Goal: Transaction & Acquisition: Book appointment/travel/reservation

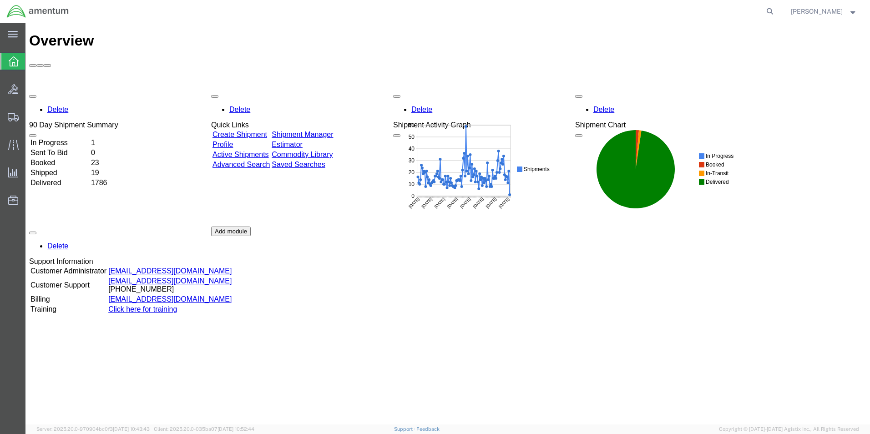
click at [736, 229] on div "Delete 90 Day Shipment Summary In Progress 1 Sent To Bid 0 Booked 23 Shipped 19…" at bounding box center [447, 226] width 837 height 273
click at [0, 0] on span "Create from Template" at bounding box center [0, 0] width 0 height 0
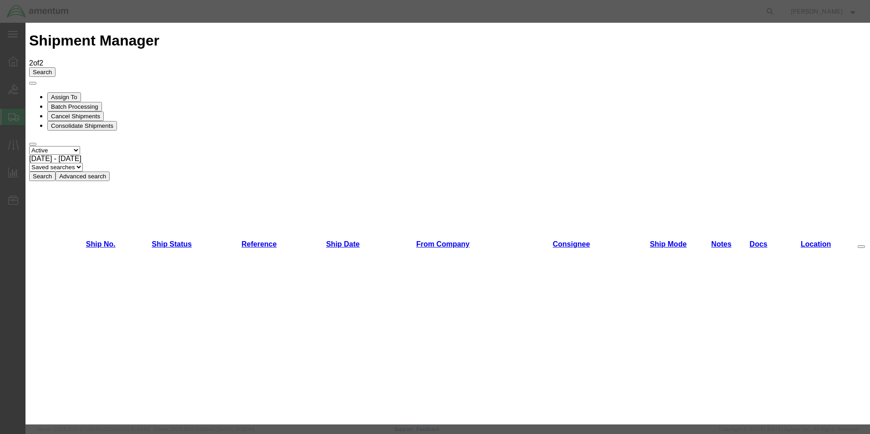
scroll to position [182, 0]
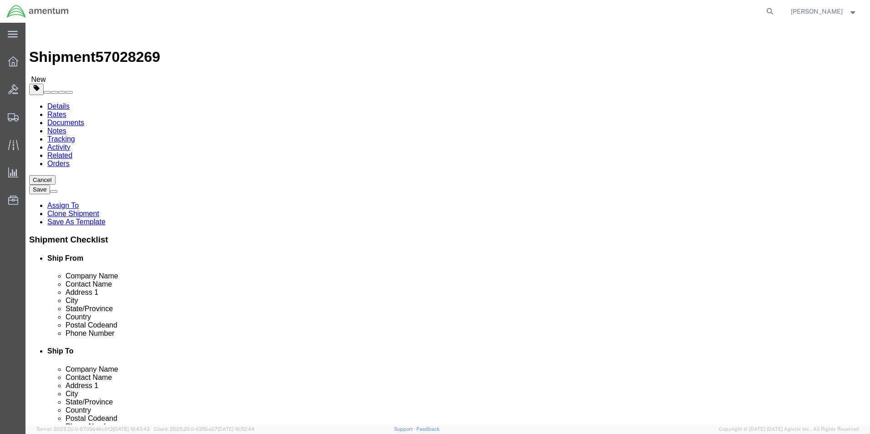
select select "49831"
select select "49921"
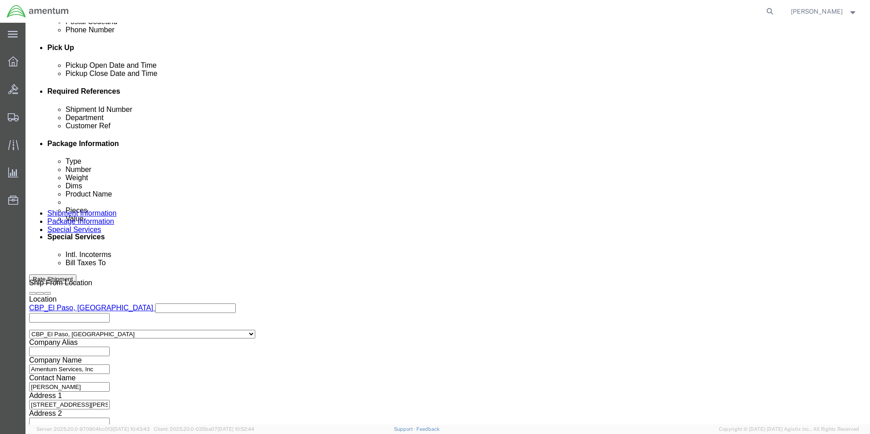
scroll to position [0, 13]
drag, startPoint x: 118, startPoint y: 164, endPoint x: 360, endPoint y: 177, distance: 241.9
click div "Shipment Id Number 327787/327683/327791/327810 Department CBP Select Account Ty…"
type input "usage"
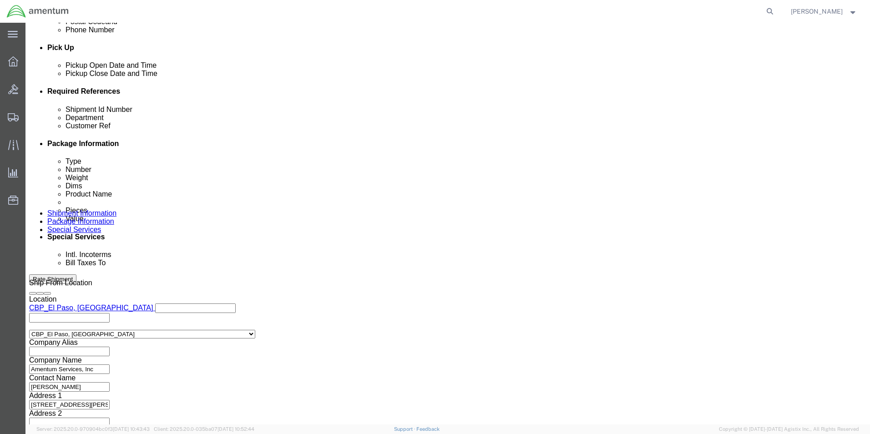
scroll to position [0, 13]
drag, startPoint x: 118, startPoint y: 179, endPoint x: 452, endPoint y: 200, distance: 334.6
click div "Shipment Id Number usage Department CBP Select Account Type Activity ID Airline…"
type input "513-008248"
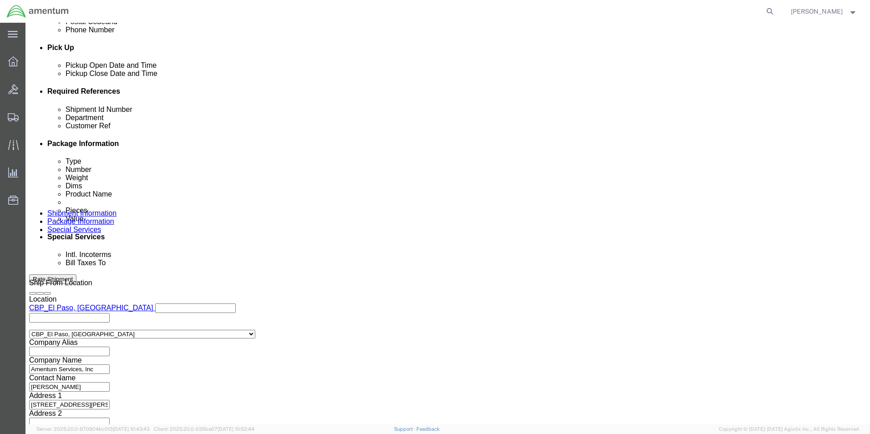
click button "Continue"
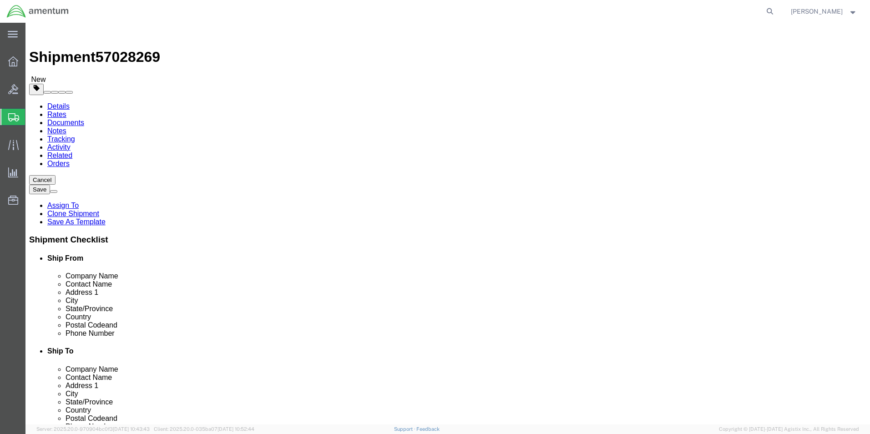
drag, startPoint x: 173, startPoint y: 192, endPoint x: 155, endPoint y: 192, distance: 18.2
click div "Length 12.00 x Width 12.00 x Height 7.00 Select cm ft in"
type input "10"
drag, startPoint x: 222, startPoint y: 192, endPoint x: 199, endPoint y: 191, distance: 23.2
click div "Length 12.00 x Width 10 x Height 7.00 Select cm ft in"
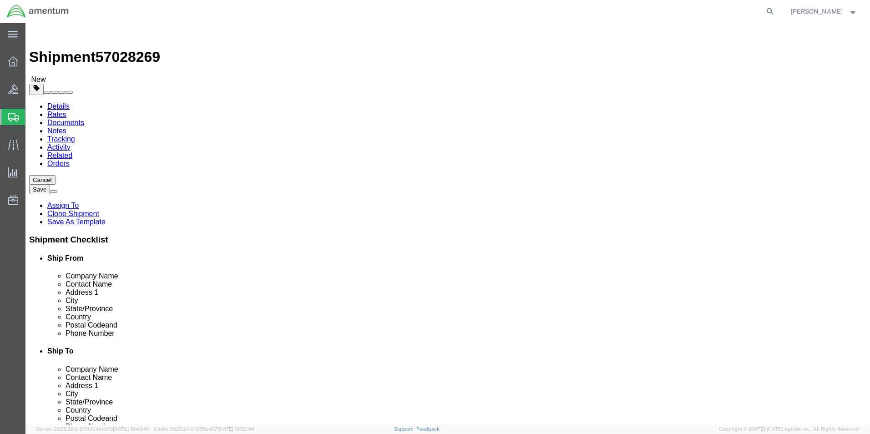
type input "0.25"
drag, startPoint x: 149, startPoint y: 210, endPoint x: 119, endPoint y: 215, distance: 30.1
click div "6.00 Select kgs lbs"
type input "1"
click dd "100.00 USD"
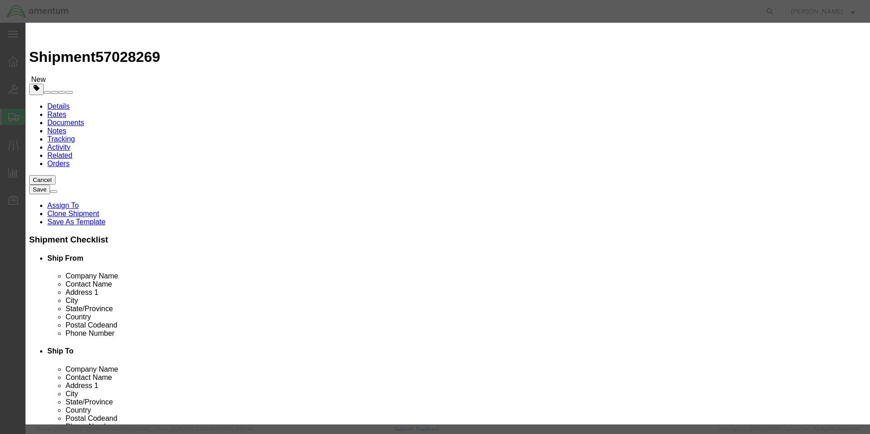
drag, startPoint x: 294, startPoint y: 87, endPoint x: 258, endPoint y: 95, distance: 36.8
click div "Product Name AIRCRAFT PARTS Pieces 106.00 Select Bag Barrels 100Board Feet Bott…"
type input "1"
click label "Commodity Category"
drag, startPoint x: 232, startPoint y: 108, endPoint x: 221, endPoint y: 108, distance: 10.5
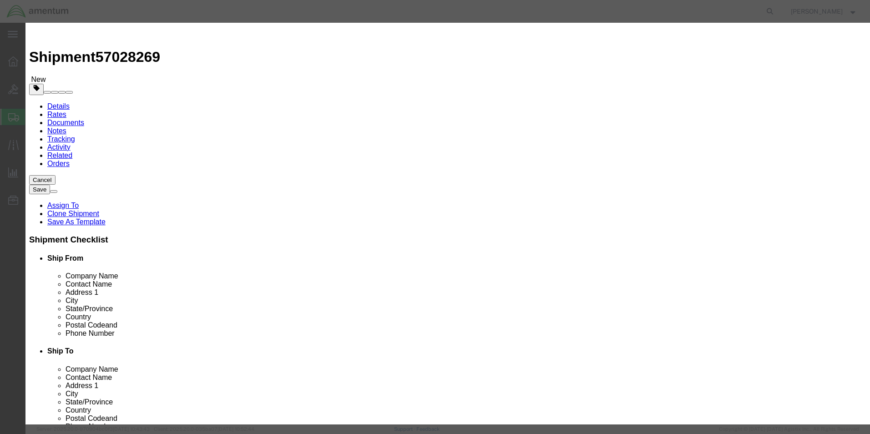
click div "Total Value 0.94 Select ADP AED AFN ALL AMD AOA ARS ATS AUD AWG AZN BAM BBD BDT…"
type input "100"
click button "Save & Close"
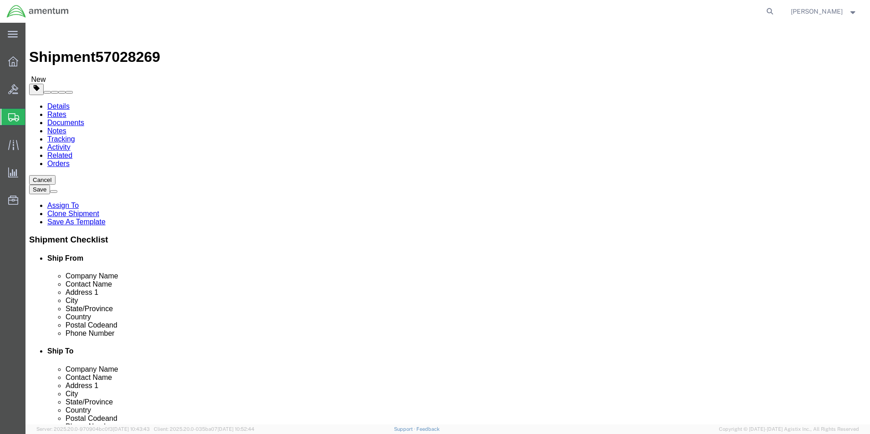
click button "Rate Shipment"
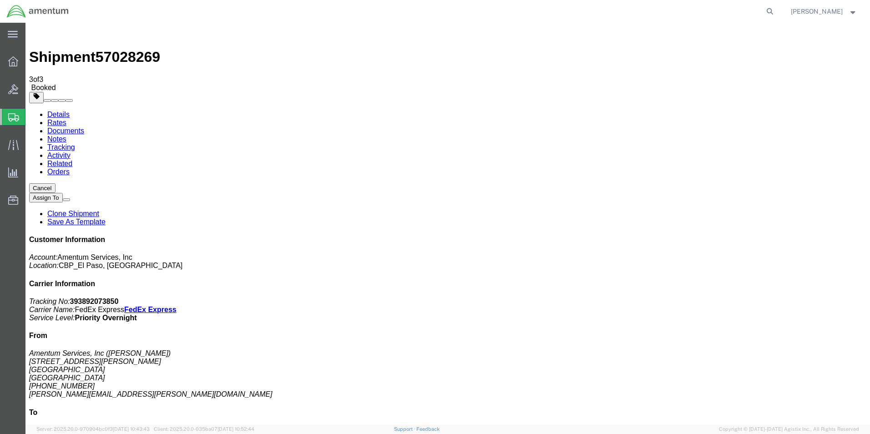
click at [0, 0] on span "Create from Template" at bounding box center [0, 0] width 0 height 0
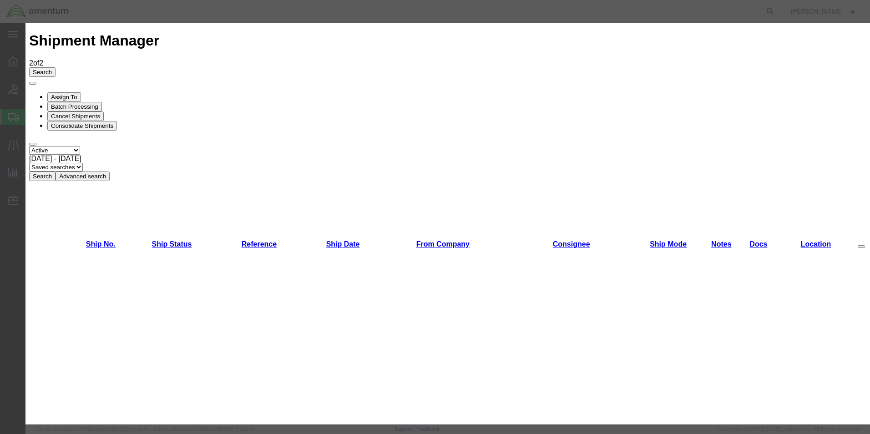
scroll to position [136, 0]
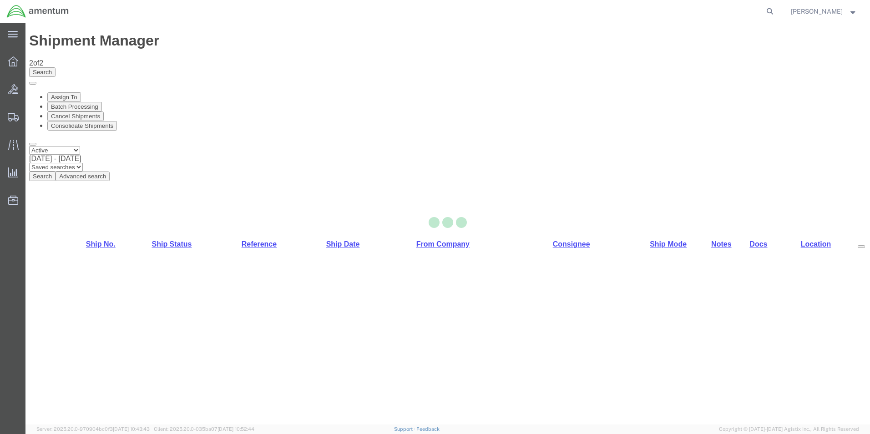
select select "49831"
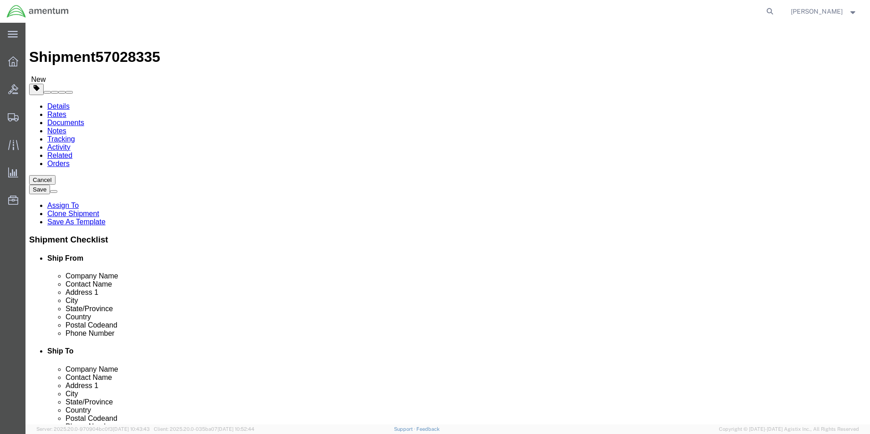
scroll to position [1652, 0]
select select "49937"
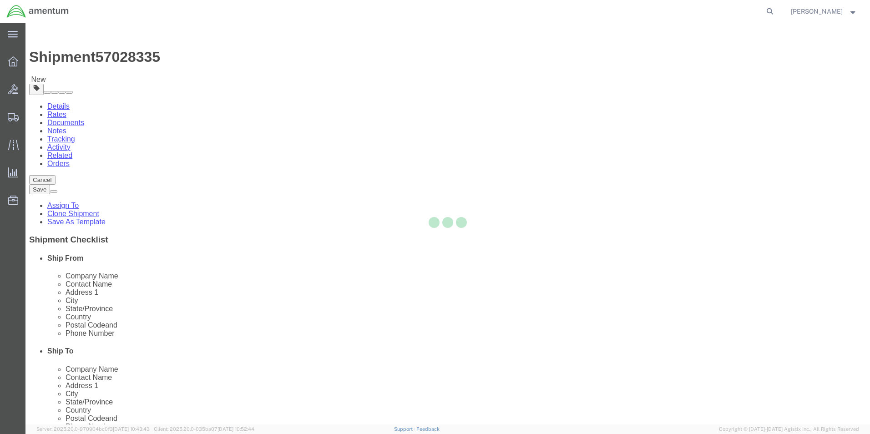
type input "78840"
type input "[PHONE_NUMBER]"
checkbox input "false"
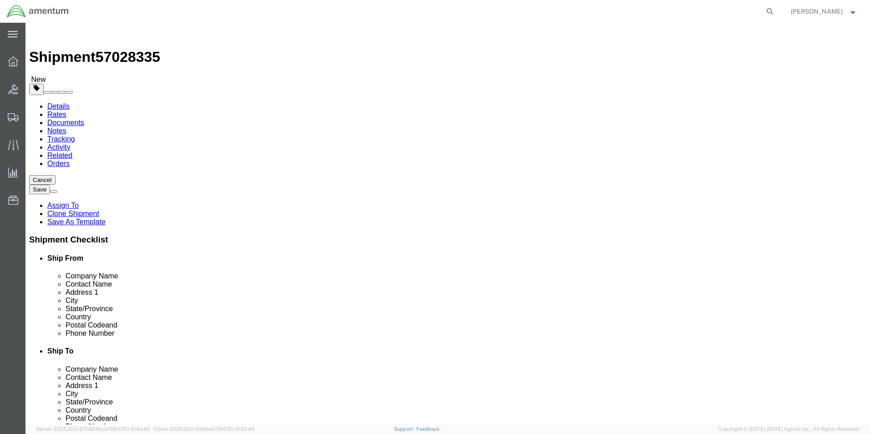
select select "[GEOGRAPHIC_DATA]"
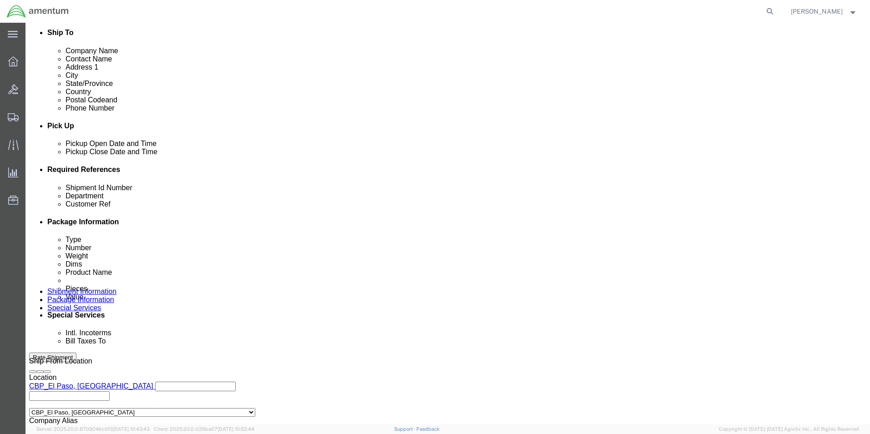
scroll to position [397, 0]
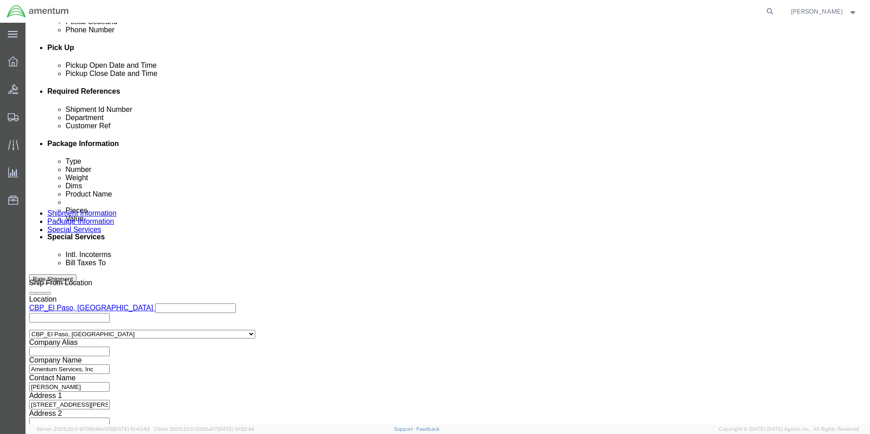
click input "6118.03.03.2219.000.DTM.0000"
type input "6118.03.03.2219.000.DLR.0000"
drag, startPoint x: 118, startPoint y: 165, endPoint x: 237, endPoint y: 160, distance: 118.8
click div "Shipment Id Number 327787/327683/327791/327810 Department CBP Select Account Ty…"
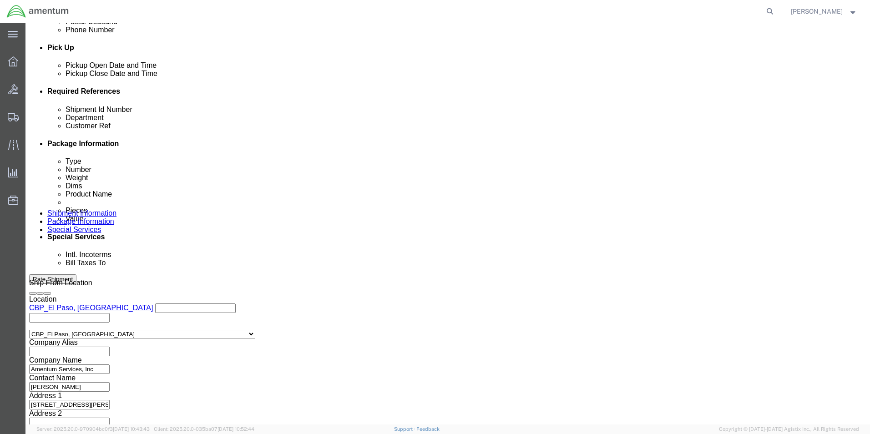
scroll to position [0, 0]
type input "USAGE"
drag, startPoint x: 119, startPoint y: 180, endPoint x: 317, endPoint y: 189, distance: 198.1
click div "Shipment Id Number USAGE Department CBP Select Account Type Activity ID Airline…"
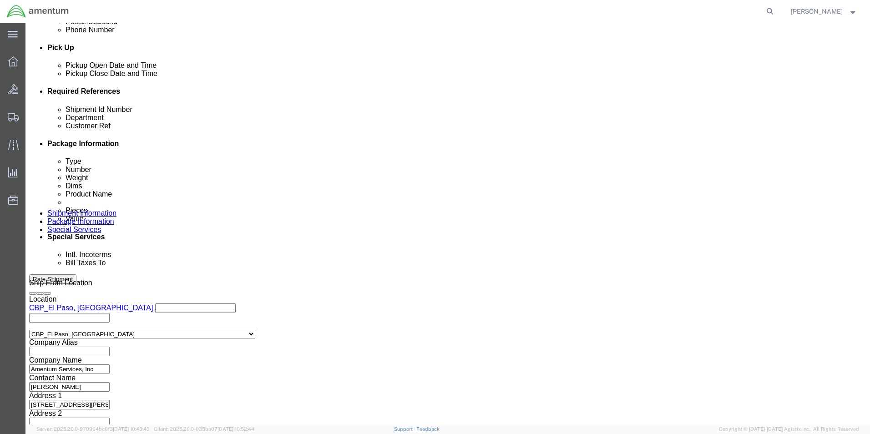
scroll to position [0, 0]
type input "503-008604"
click button "Continue"
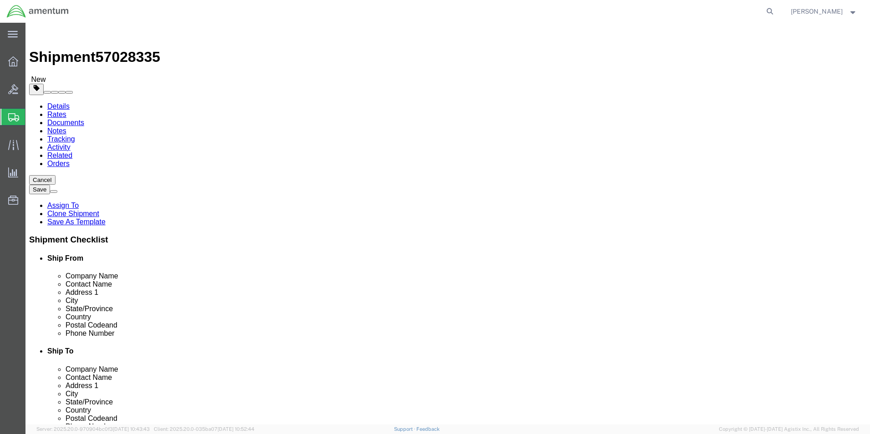
drag, startPoint x: 200, startPoint y: 191, endPoint x: 152, endPoint y: 202, distance: 48.5
click div "Package Type Select Bale(s) Basket(s) Bolt(s) Bottle(s) Buckets Bulk Bundle(s) …"
type input "10"
drag, startPoint x: 227, startPoint y: 189, endPoint x: 207, endPoint y: 188, distance: 20.0
click div "Length 12.00 x Width 10 x Height 7.00 Select cm ft in"
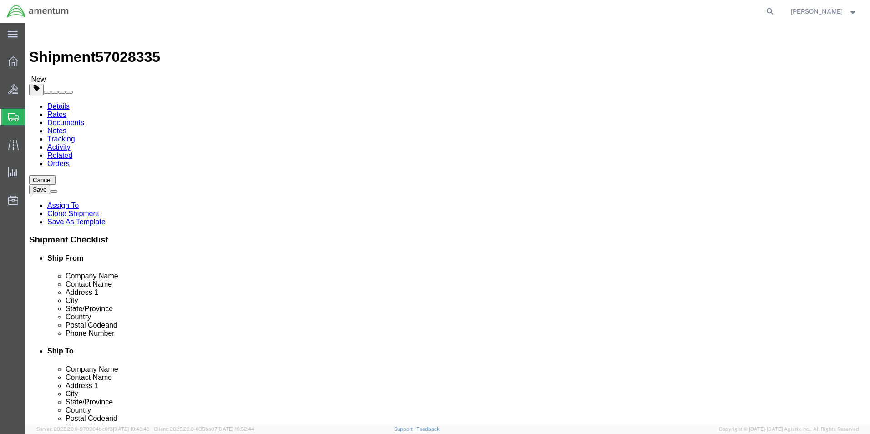
type input "0.25"
click div "6.00 Select kgs lbs"
drag, startPoint x: 143, startPoint y: 211, endPoint x: 110, endPoint y: 213, distance: 32.8
click div "Weight 6.00 Select kgs lbs Ship. t°"
type input "1"
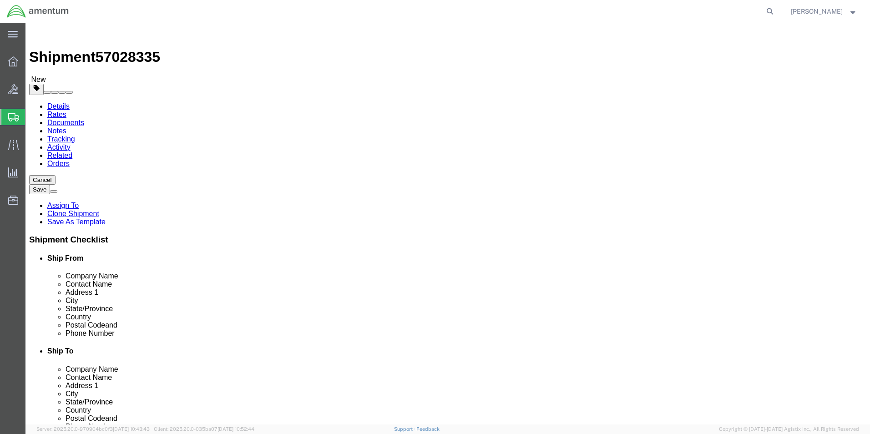
click div "1 Select kgs lbs"
click dd "106.00 Each"
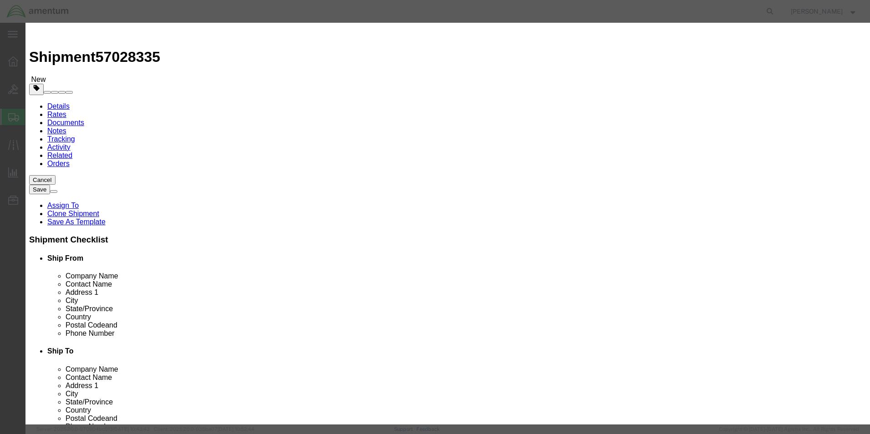
click div "Product Name AIRCRAFT PARTS Pieces 106.00 Select Bag Barrels 100Board Feet Bott…"
type input "1"
click input "AIRCRAFT PARTS"
drag, startPoint x: 266, startPoint y: 106, endPoint x: 289, endPoint y: 106, distance: 23.7
click input "0.94"
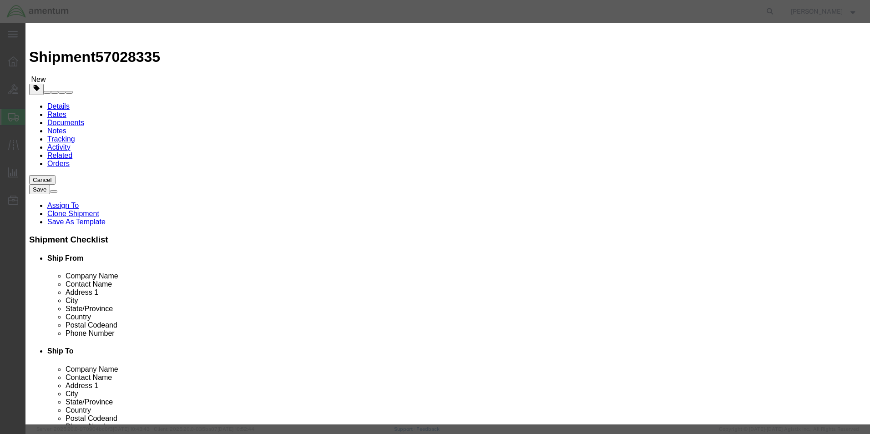
type input "100"
click button "Save & Close"
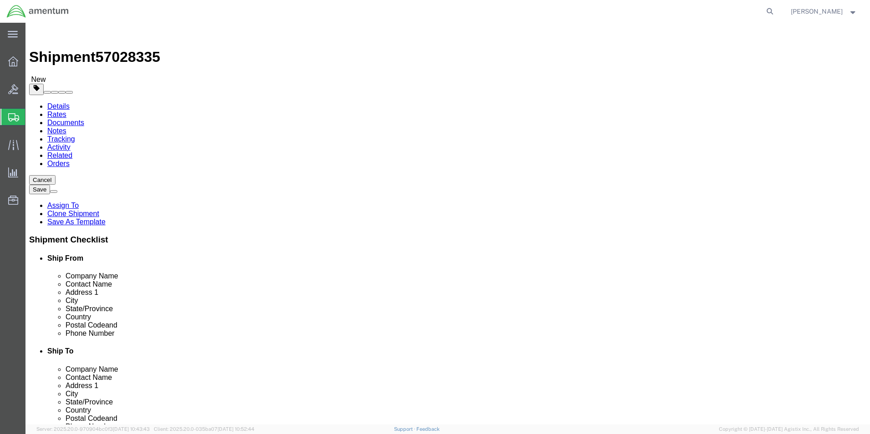
click button "Continue"
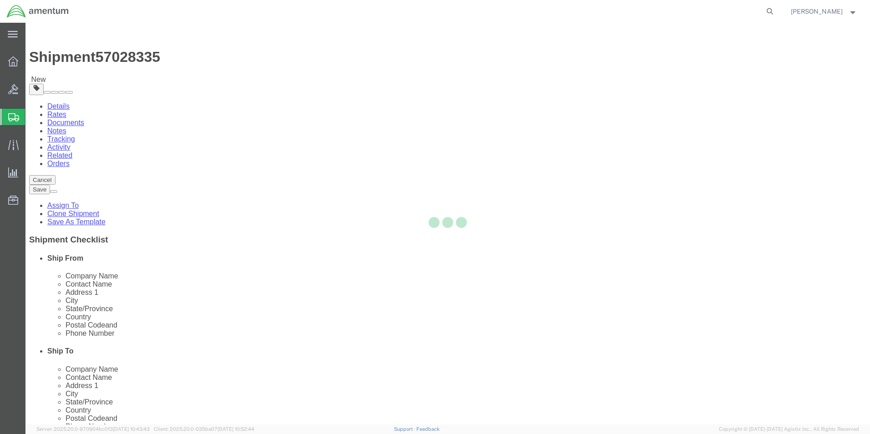
select select
select select "DEPARTMENT"
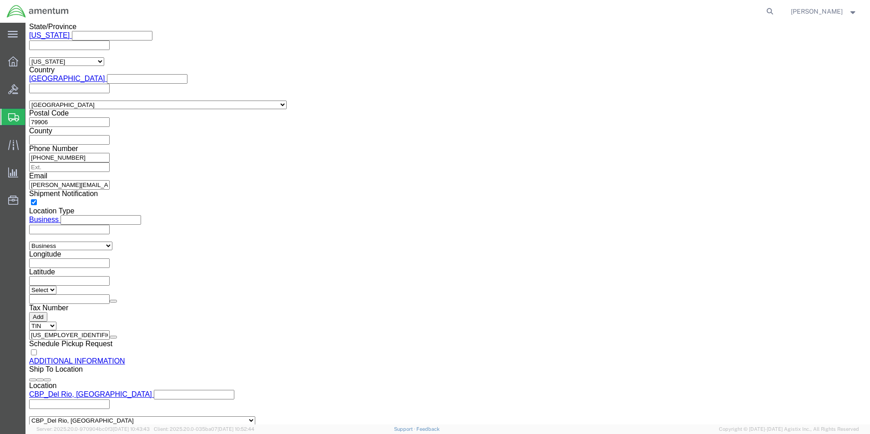
scroll to position [834, 0]
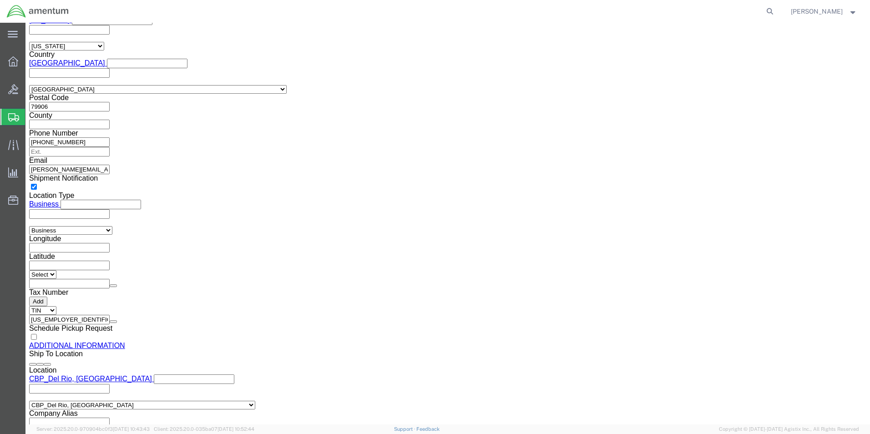
click link "Save As Template"
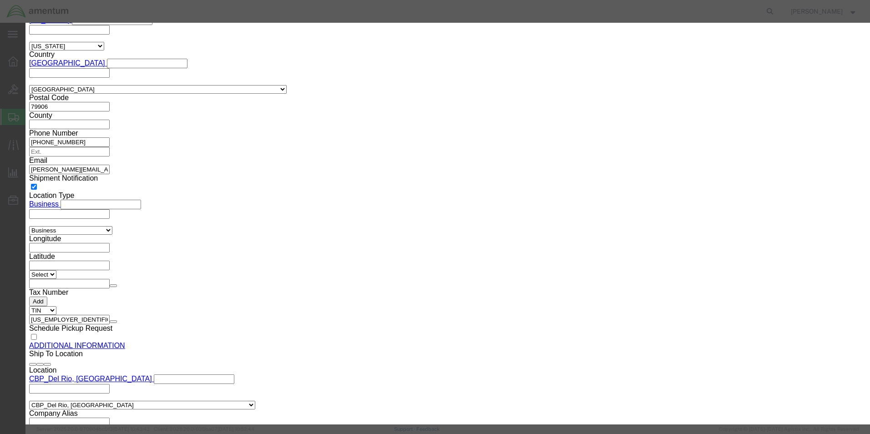
click input "text"
type input "CBP/DLR-CS"
click button "Save"
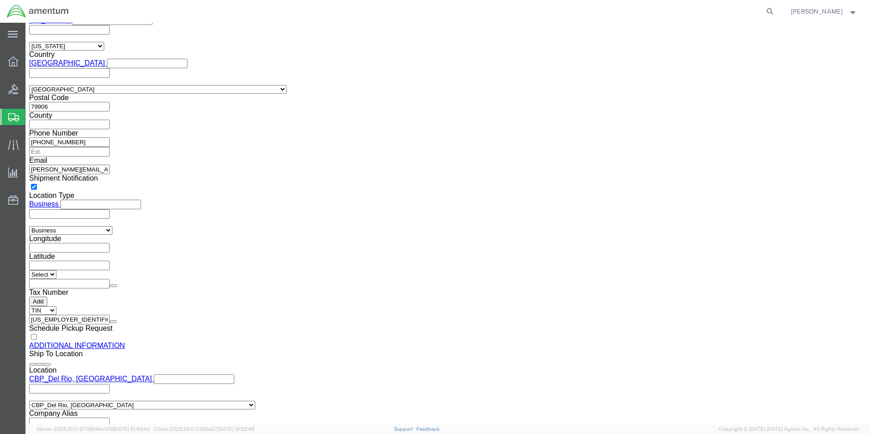
click button "Rate Shipment"
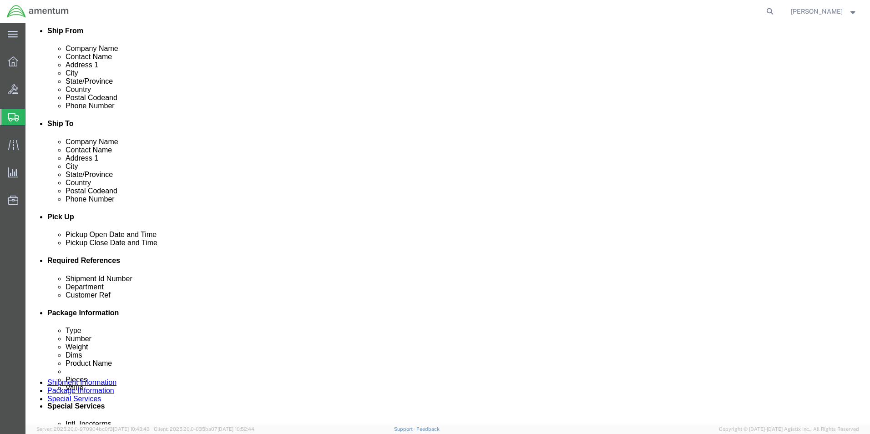
scroll to position [0, 0]
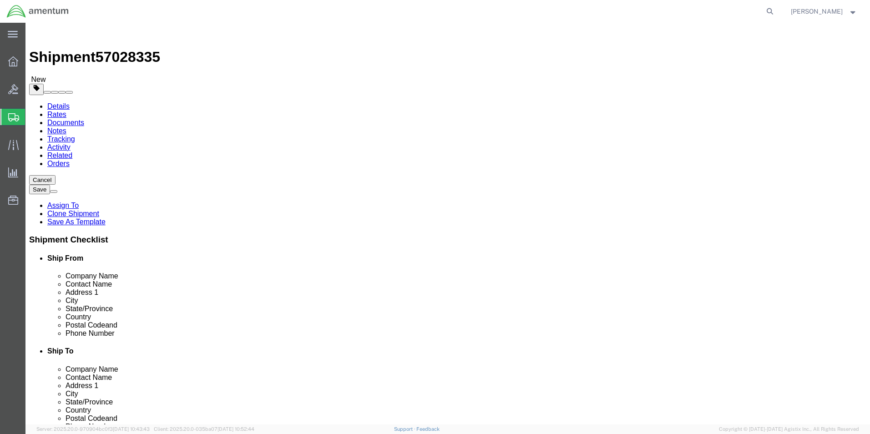
click link "Details"
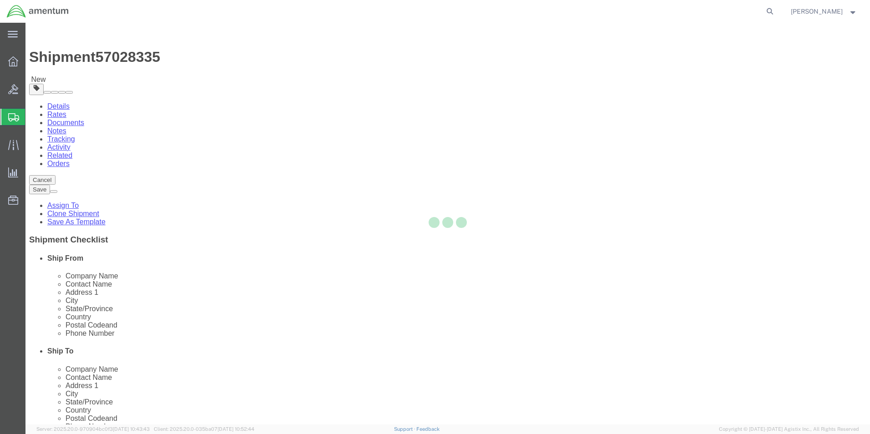
select select "49831"
select select "49937"
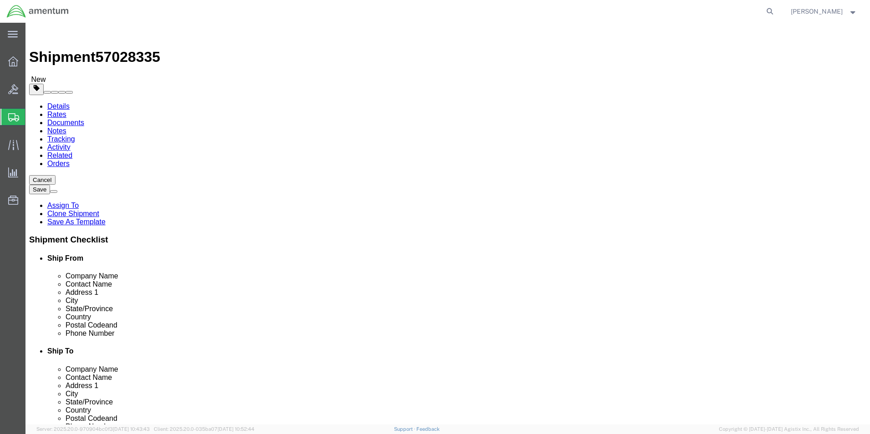
click input "text"
type input "V [PERSON_NAME]"
click button "Rate Shipment"
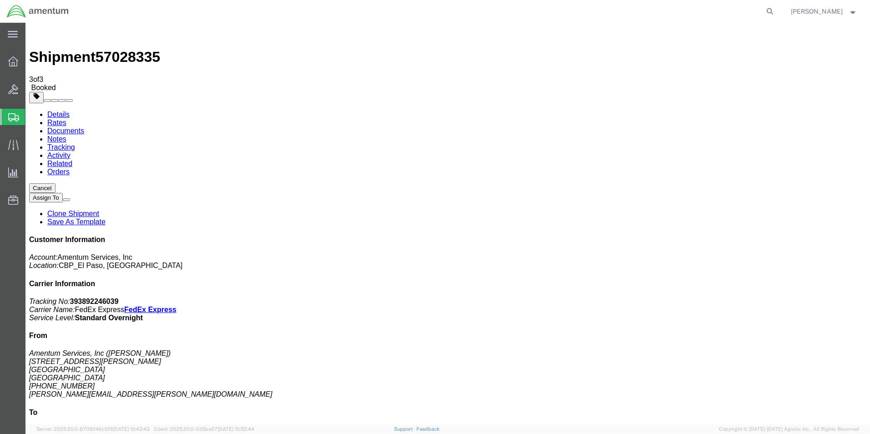
click at [0, 0] on span "Create from Template" at bounding box center [0, 0] width 0 height 0
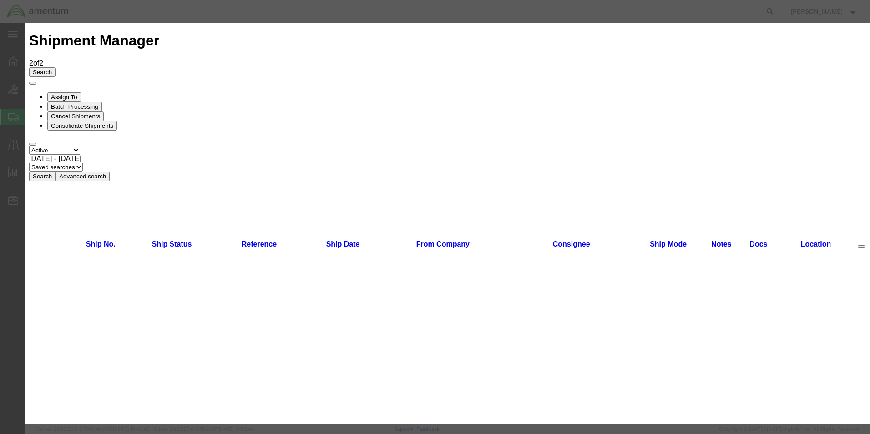
scroll to position [273, 0]
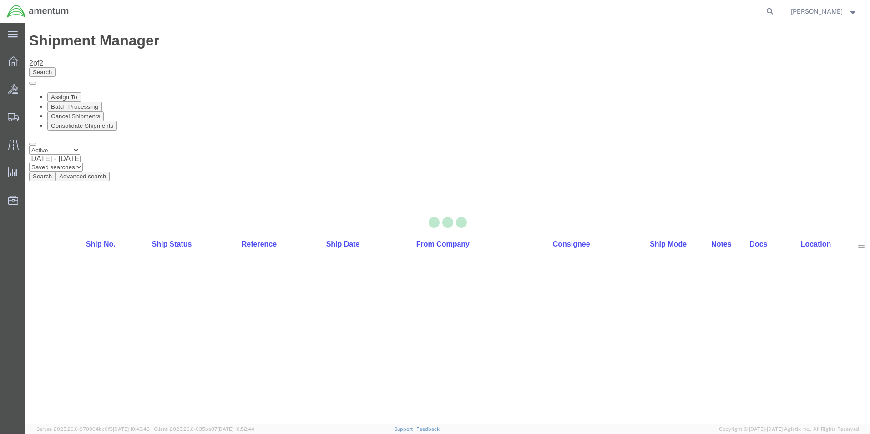
select select "49831"
select select "49941"
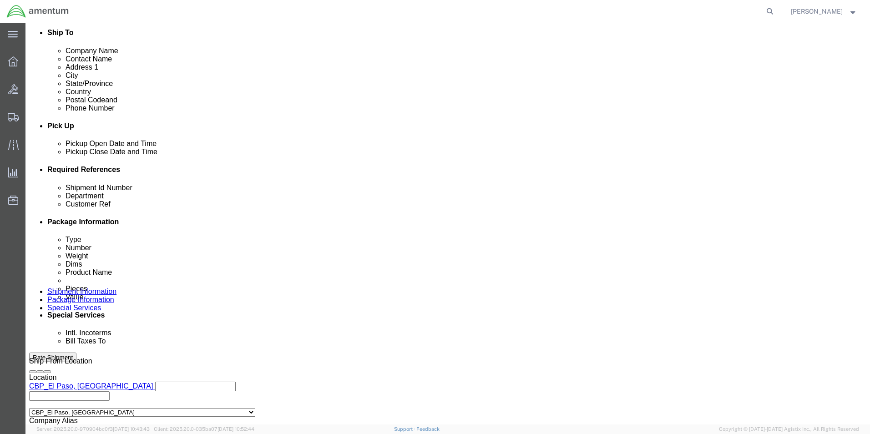
scroll to position [0, 13]
drag, startPoint x: 117, startPoint y: 243, endPoint x: 355, endPoint y: 254, distance: 238.6
click div "Shipment Id Number 321397/321404/321383/321350 Department CBP Select Account Ty…"
type input "USAGE"
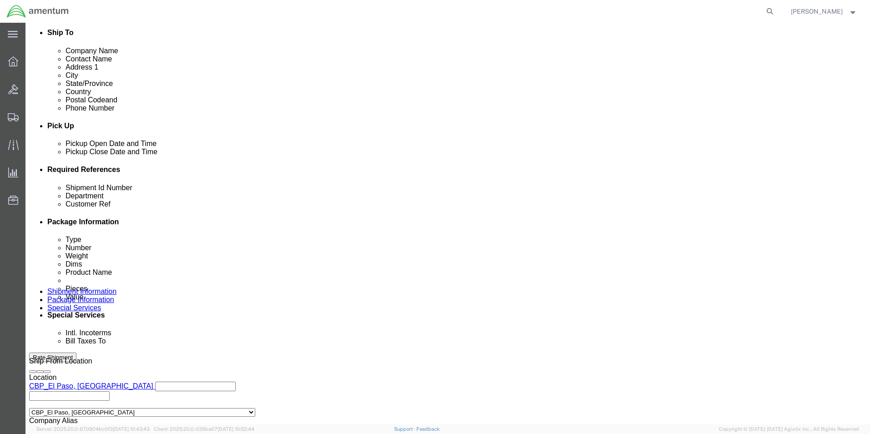
scroll to position [0, 13]
drag, startPoint x: 257, startPoint y: 262, endPoint x: 493, endPoint y: 268, distance: 236.2
click div "Shipment Id Number USAGE Department CBP Select Account Type Activity ID Airline…"
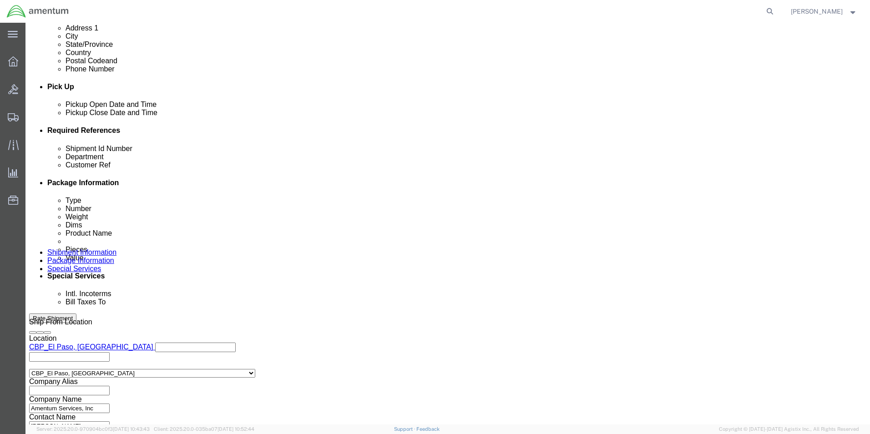
scroll to position [397, 0]
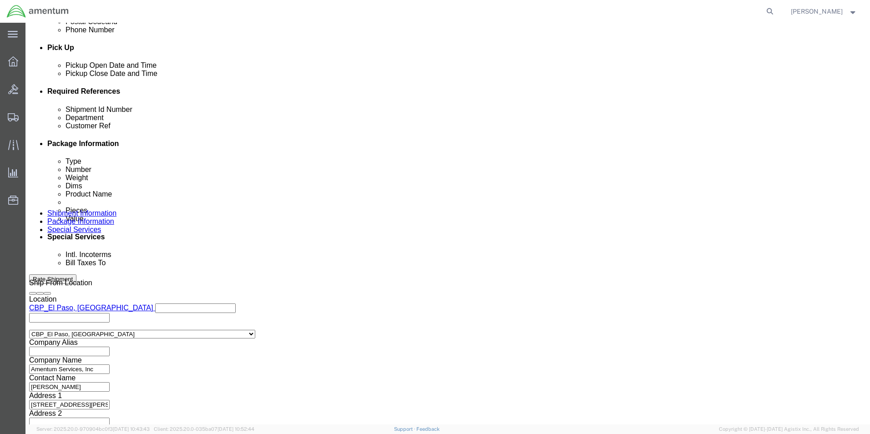
type input "511-008621"
click button "Continue"
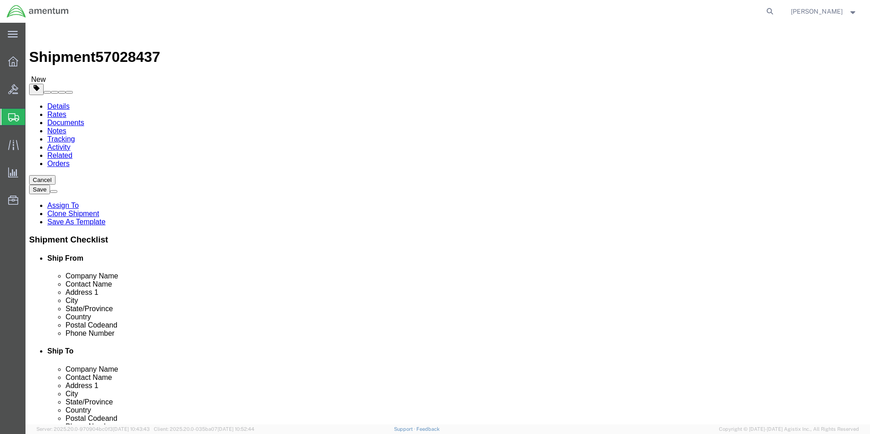
drag, startPoint x: 195, startPoint y: 193, endPoint x: 156, endPoint y: 195, distance: 39.6
click div "Length 12.00 x Width 12.00 x Height 8.00 Select cm ft in"
type input "10"
drag, startPoint x: 236, startPoint y: 194, endPoint x: 196, endPoint y: 195, distance: 39.6
click div "Length 12.00 x Width 10 x Height 8.00 Select cm ft in"
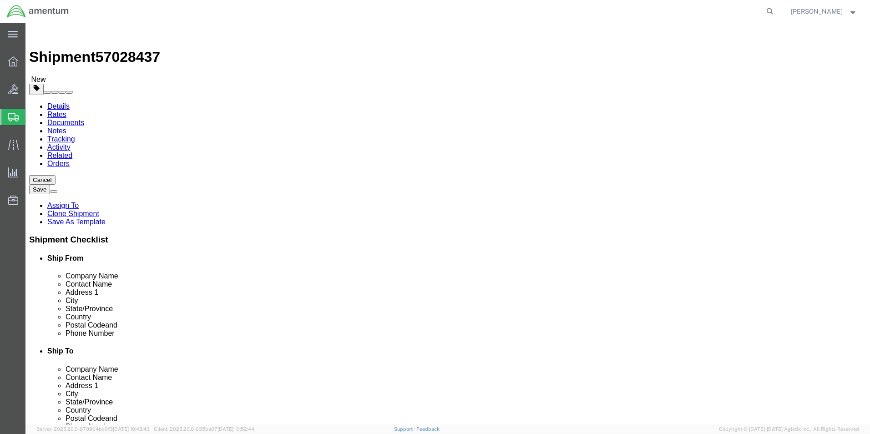
type input "0.25"
click div "5.00 Select kgs lbs"
type input "1"
click dd "100.00 USD"
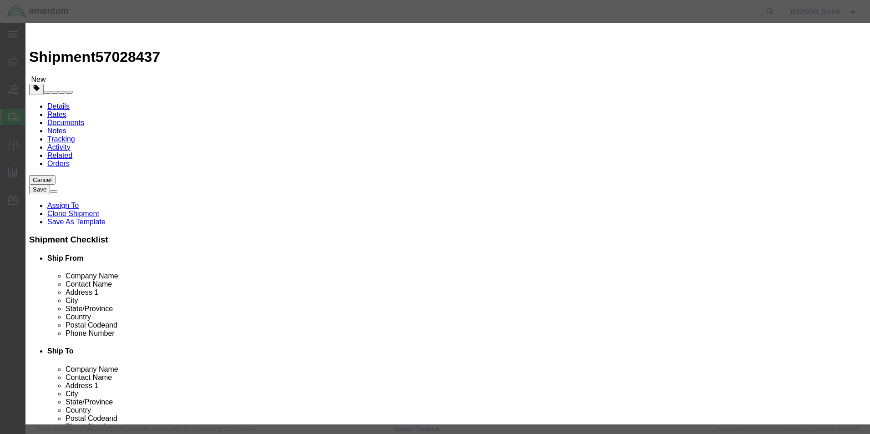
click div "Pieces Number of pieces inside all the packages 8.00 Select Bag Barrels 100Boar…"
type input "1"
drag, startPoint x: 247, startPoint y: 121, endPoint x: 256, endPoint y: 117, distance: 9.8
click label "Class"
drag, startPoint x: 262, startPoint y: 104, endPoint x: 338, endPoint y: 104, distance: 75.5
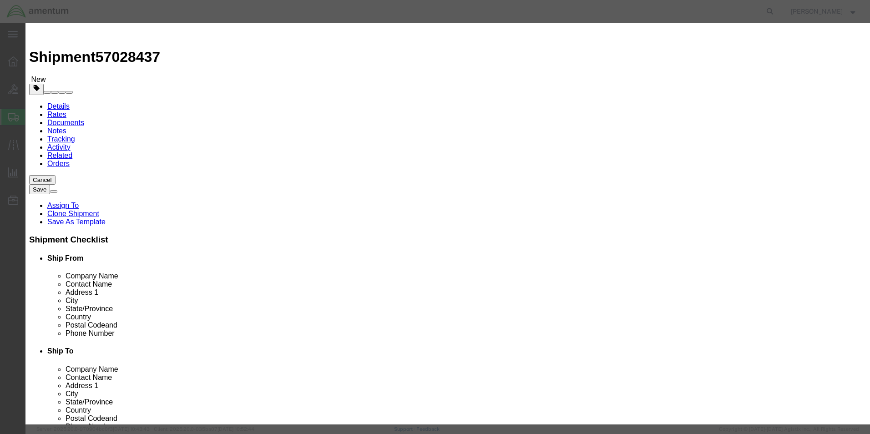
click div "Total Value 12.5 Select ADP AED AFN ALL AMD AOA ARS ATS AUD AWG AZN BAM BBD BDT…"
type input "100"
click button "Save & Close"
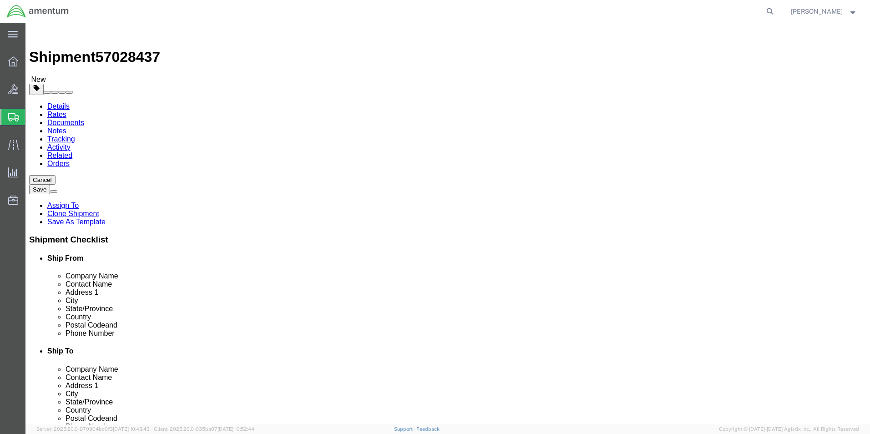
click span "button"
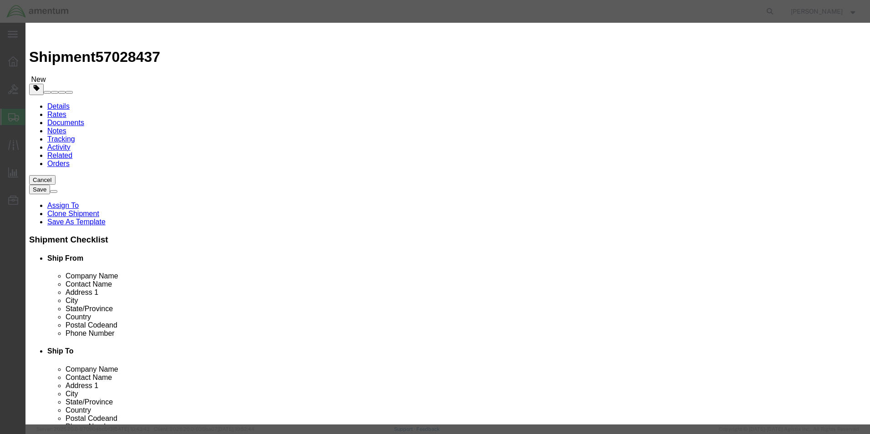
click button "Yes"
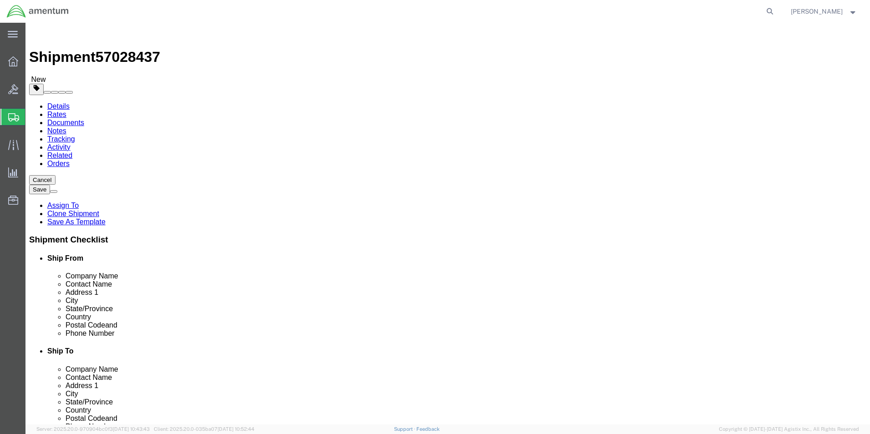
click button "Continue"
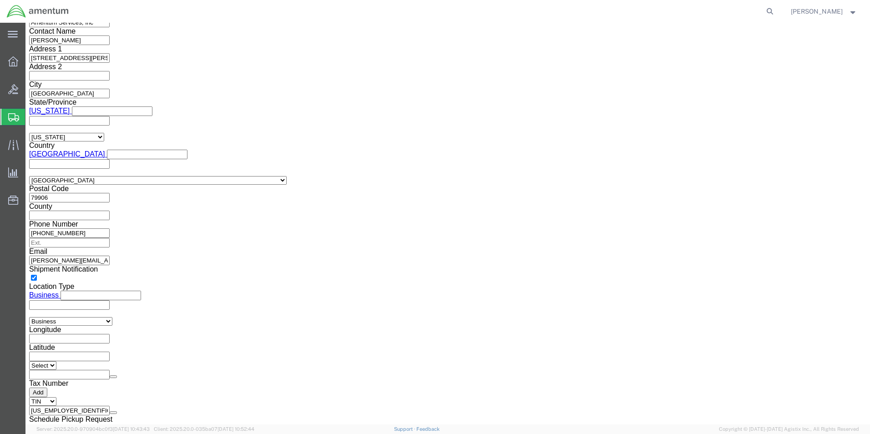
scroll to position [834, 0]
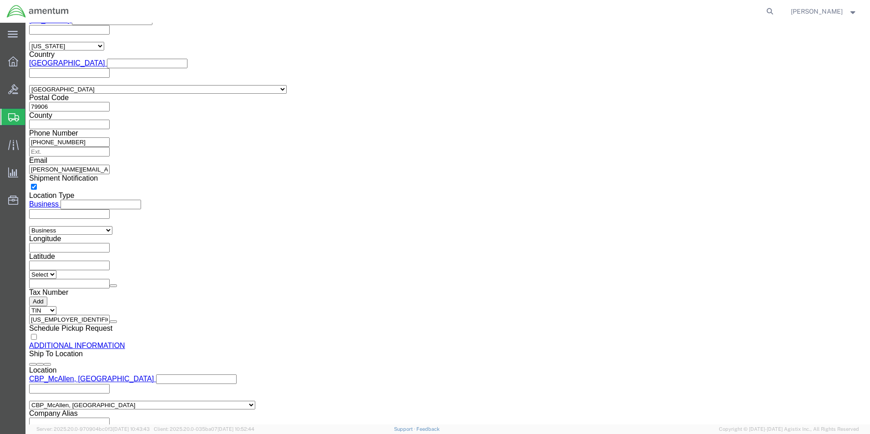
click button "Rate Shipment"
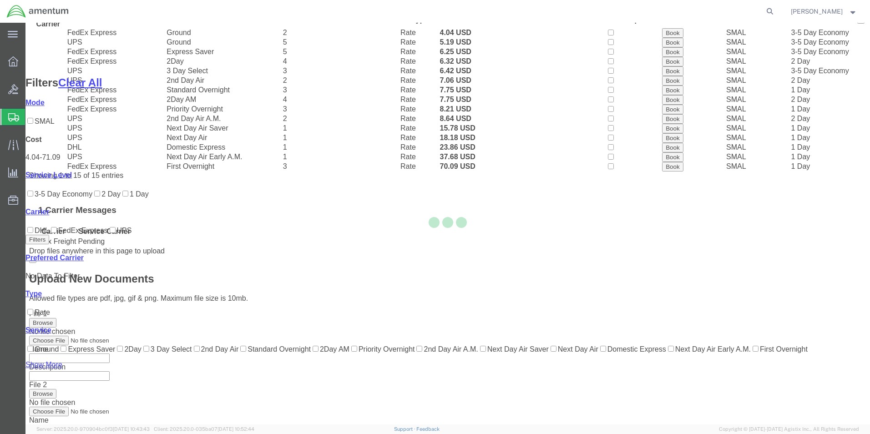
scroll to position [37, 0]
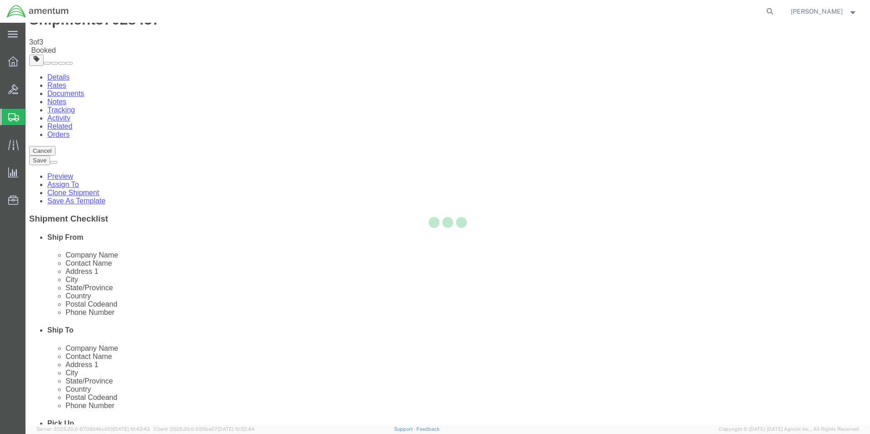
scroll to position [0, 0]
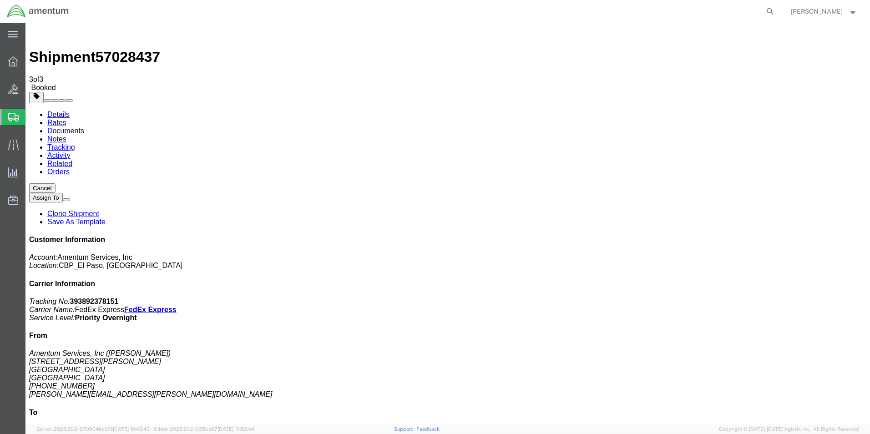
drag, startPoint x: 380, startPoint y: 162, endPoint x: 420, endPoint y: 143, distance: 44.4
